Goal: Transaction & Acquisition: Purchase product/service

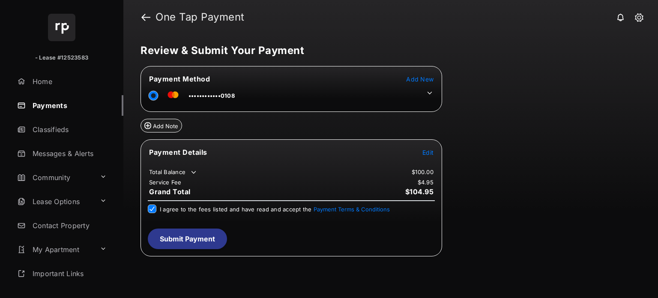
click at [179, 240] on button "Submit Payment" at bounding box center [187, 238] width 79 height 21
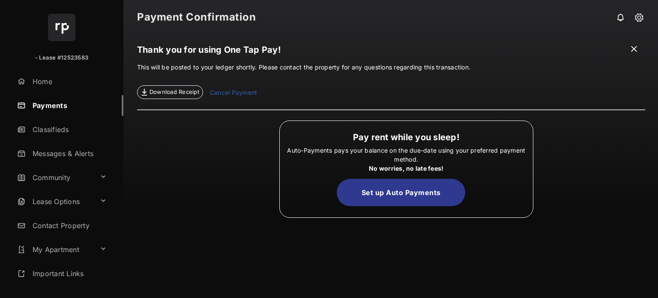
click at [243, 90] on link "Cancel Payment" at bounding box center [233, 93] width 47 height 11
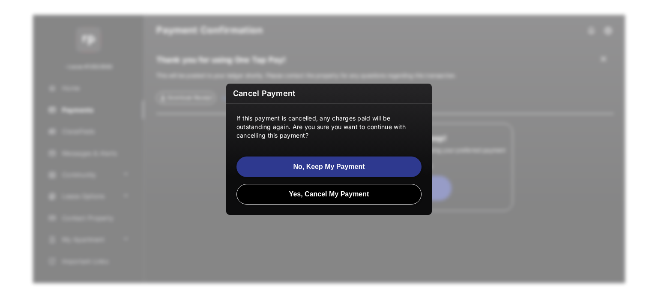
click at [309, 191] on button "Yes, Cancel My Payment" at bounding box center [329, 194] width 185 height 21
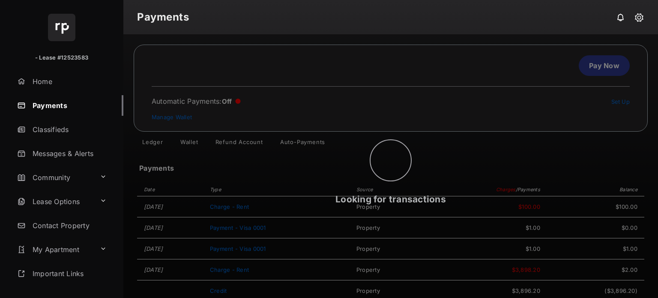
click at [592, 73] on div "Looking for transactions" at bounding box center [390, 166] width 535 height 264
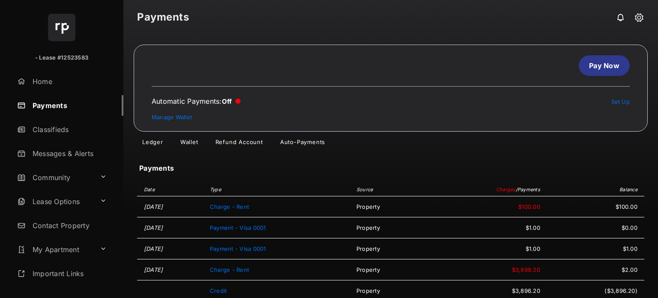
click at [608, 62] on link "Pay Now" at bounding box center [604, 65] width 51 height 21
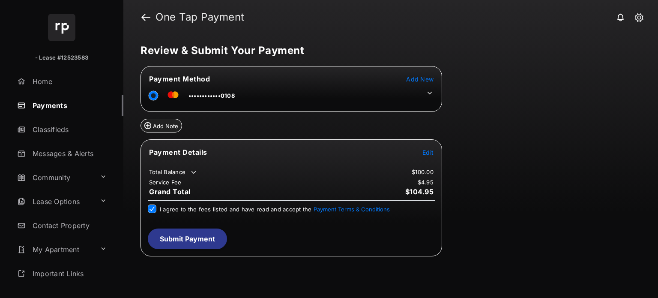
click at [183, 252] on div "Payment Details Edit Total Balance $100.00 Service Fee $4.95 Grand Total $104.9…" at bounding box center [292, 197] width 302 height 117
click at [195, 240] on button "Submit Payment" at bounding box center [187, 238] width 79 height 21
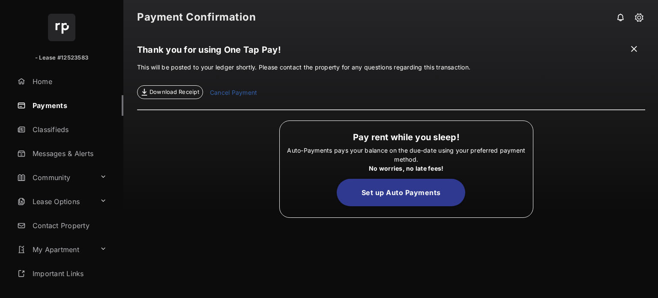
click at [234, 96] on link "Cancel Payment" at bounding box center [233, 93] width 47 height 11
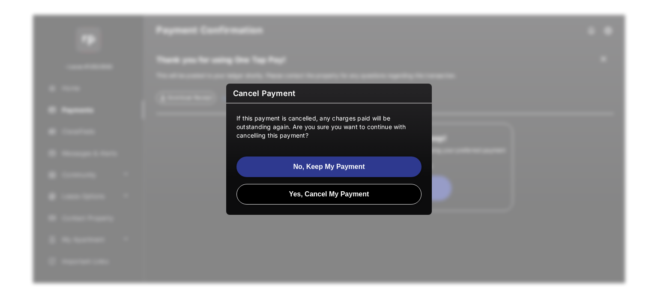
click at [310, 195] on button "Yes, Cancel My Payment" at bounding box center [329, 194] width 185 height 21
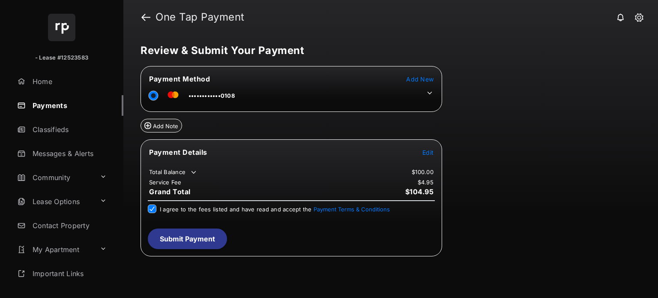
click at [192, 228] on button "Submit Payment" at bounding box center [187, 238] width 79 height 21
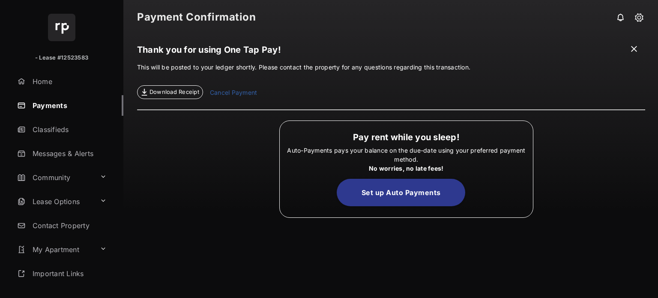
click at [237, 93] on link "Cancel Payment" at bounding box center [233, 93] width 47 height 11
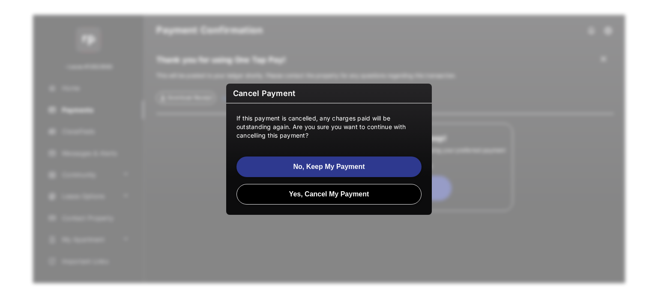
click at [279, 196] on button "Yes, Cancel My Payment" at bounding box center [329, 194] width 185 height 21
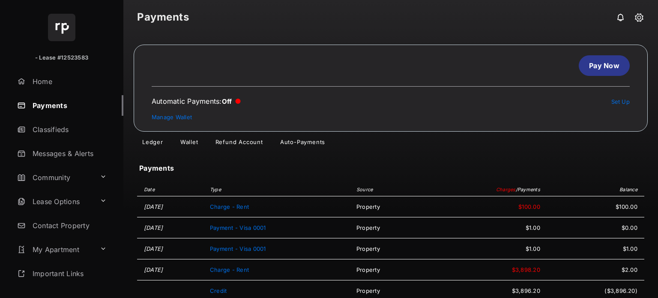
click at [249, 205] on span "Charge - Rent" at bounding box center [229, 206] width 39 height 7
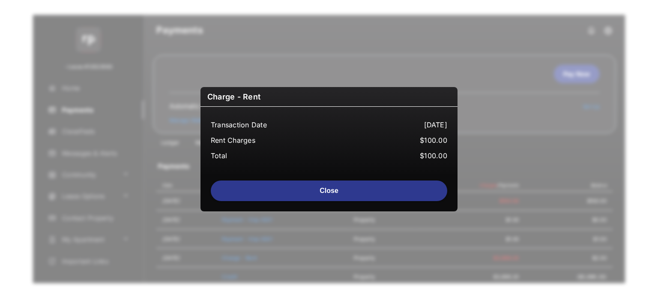
click at [358, 189] on button "Close" at bounding box center [329, 190] width 237 height 21
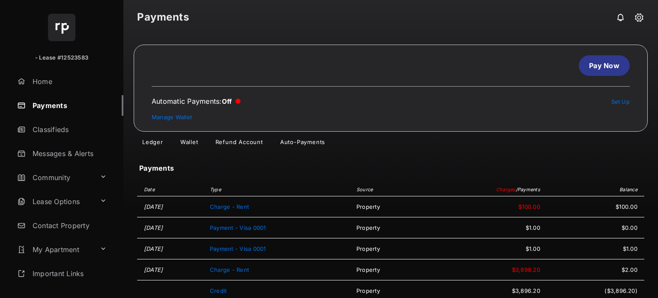
scroll to position [64, 0]
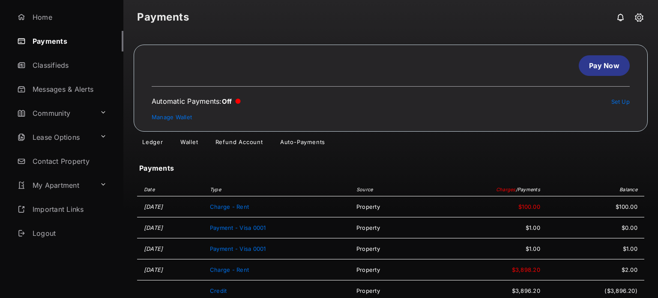
click at [38, 232] on link "Logout" at bounding box center [69, 233] width 110 height 21
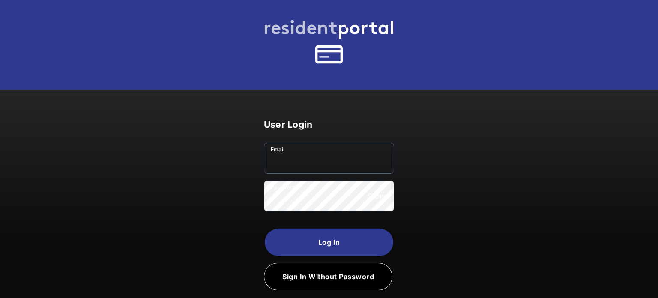
click at [307, 157] on input "Email" at bounding box center [329, 158] width 130 height 31
paste input "**********"
type input "**********"
click at [277, 232] on button "Log In" at bounding box center [329, 241] width 129 height 27
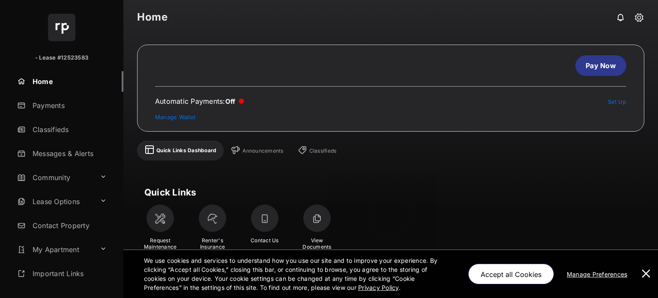
click at [591, 68] on link "Pay Now" at bounding box center [600, 65] width 51 height 21
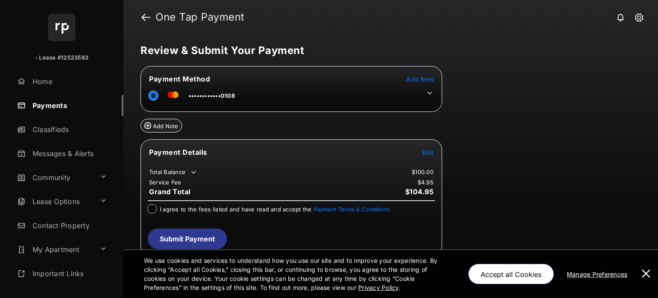
click at [160, 208] on span "I agree to the fees listed and have read and accept the Payment Terms & Conditi…" at bounding box center [275, 209] width 230 height 7
click at [162, 233] on button "Submit Payment" at bounding box center [187, 238] width 79 height 21
